Goal: Navigation & Orientation: Find specific page/section

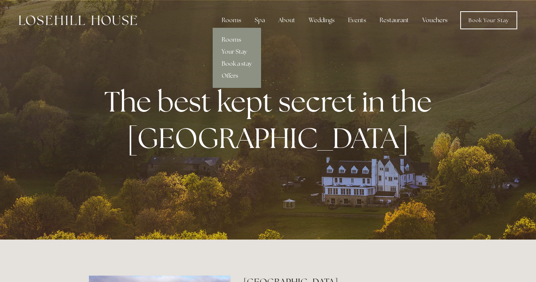
click at [235, 39] on link "Rooms" at bounding box center [237, 40] width 48 height 12
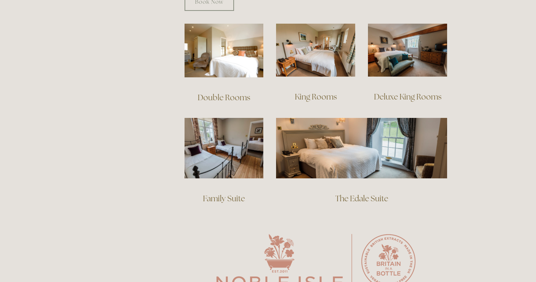
scroll to position [529, 0]
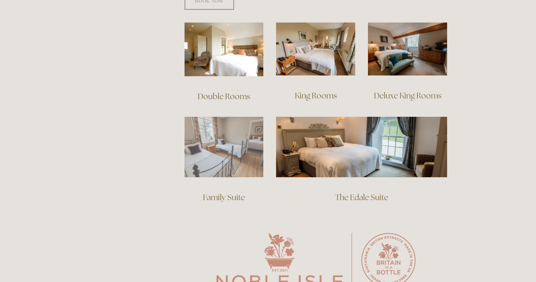
click at [231, 145] on img at bounding box center [223, 147] width 79 height 60
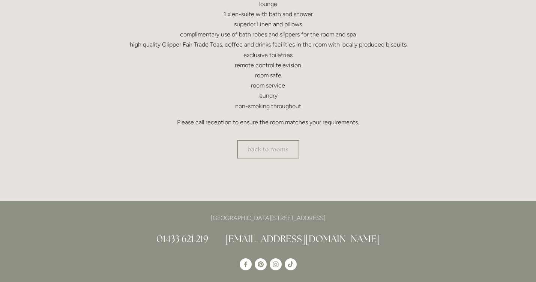
scroll to position [272, 0]
click at [247, 147] on link "back to rooms" at bounding box center [268, 148] width 62 height 18
